Goal: Transaction & Acquisition: Purchase product/service

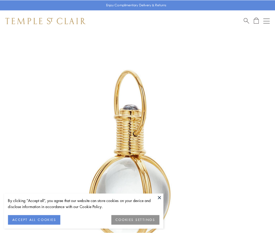
scroll to position [137, 0]
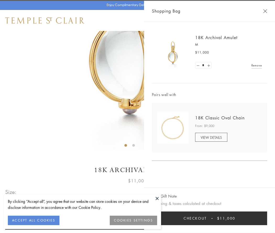
click at [210, 218] on button "Checkout $11,000" at bounding box center [209, 218] width 115 height 14
